Goal: Task Accomplishment & Management: Use online tool/utility

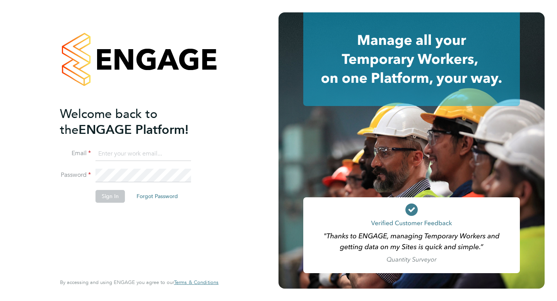
type input "[EMAIL_ADDRESS][DOMAIN_NAME]"
click at [111, 196] on button "Sign In" at bounding box center [109, 196] width 29 height 12
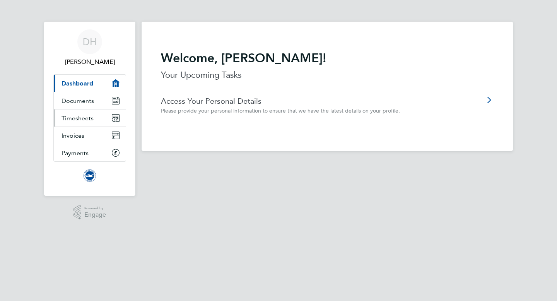
click at [83, 117] on span "Timesheets" at bounding box center [77, 117] width 32 height 7
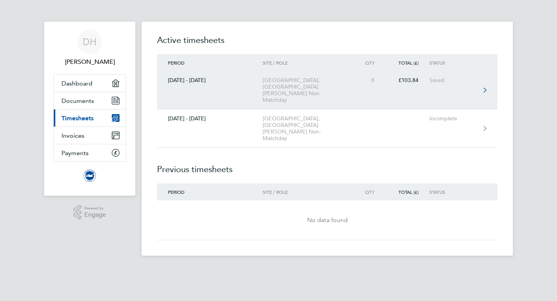
click at [342, 86] on div "[GEOGRAPHIC_DATA], [GEOGRAPHIC_DATA] [PERSON_NAME] Non-Matchday" at bounding box center [306, 90] width 89 height 26
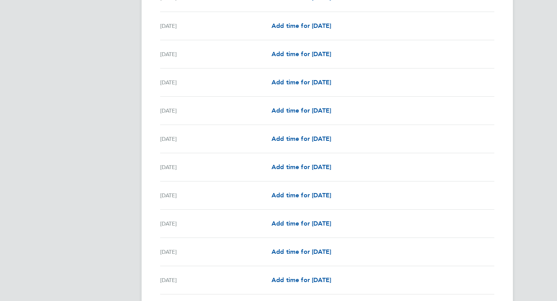
scroll to position [845, 0]
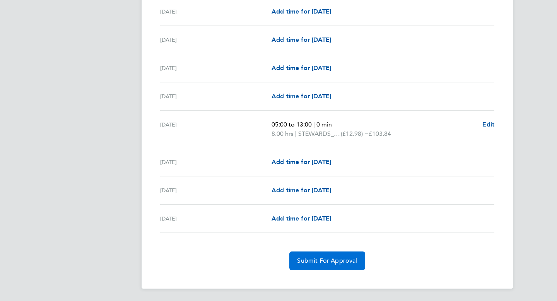
click at [324, 264] on span "Submit For Approval" at bounding box center [327, 261] width 60 height 8
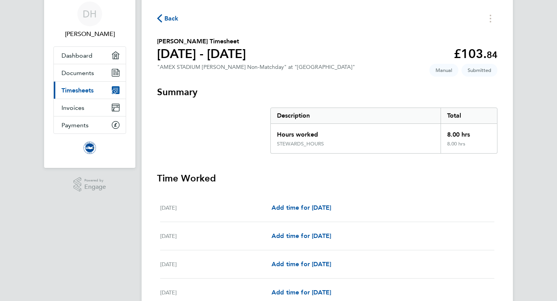
scroll to position [0, 0]
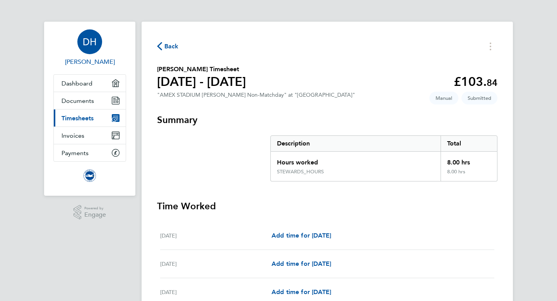
click at [86, 50] on div "DH" at bounding box center [89, 41] width 25 height 25
